Goal: Task Accomplishment & Management: Use online tool/utility

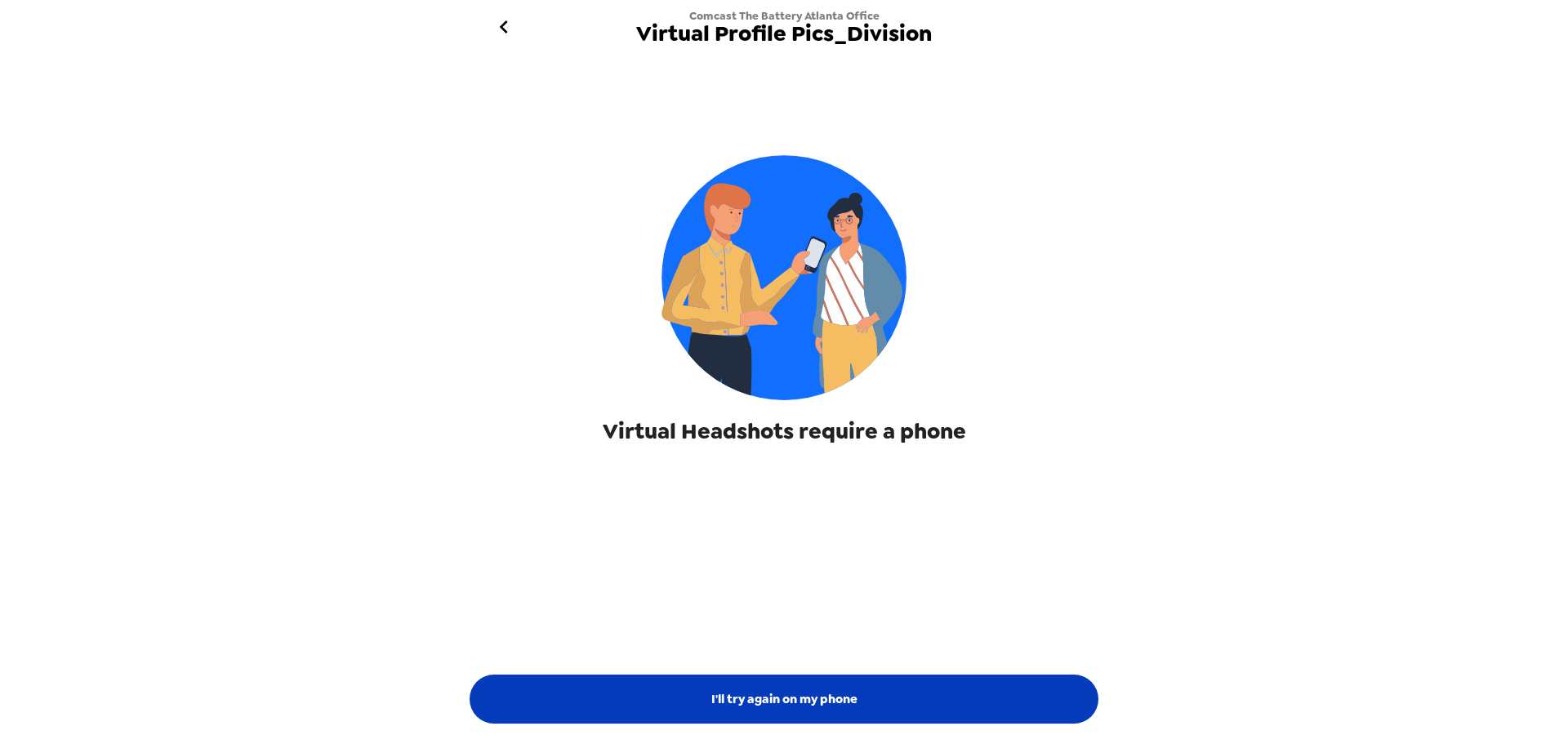
click at [859, 680] on button "I'll try again on my phone" at bounding box center [784, 699] width 629 height 49
